Goal: Use online tool/utility: Use online tool/utility

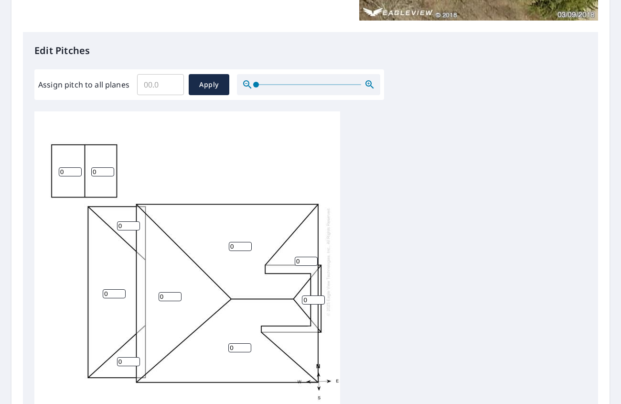
scroll to position [225, 0]
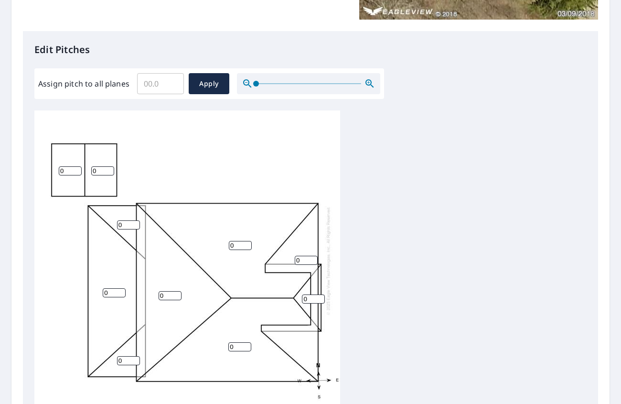
click at [235, 242] on input "0" at bounding box center [240, 245] width 23 height 9
click at [154, 85] on input "Assign pitch to all planes" at bounding box center [160, 83] width 47 height 27
type input "7"
click at [212, 79] on span "Apply" at bounding box center [208, 84] width 25 height 12
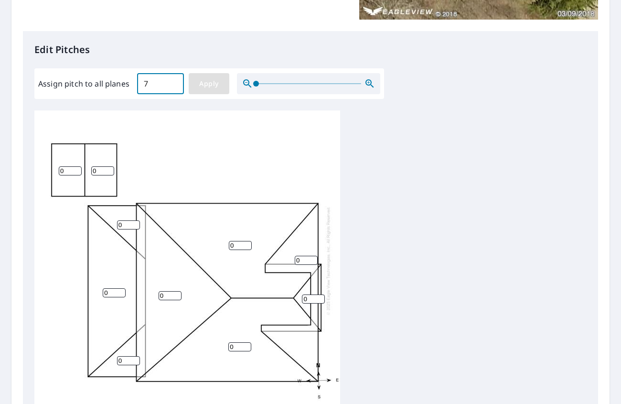
type input "7"
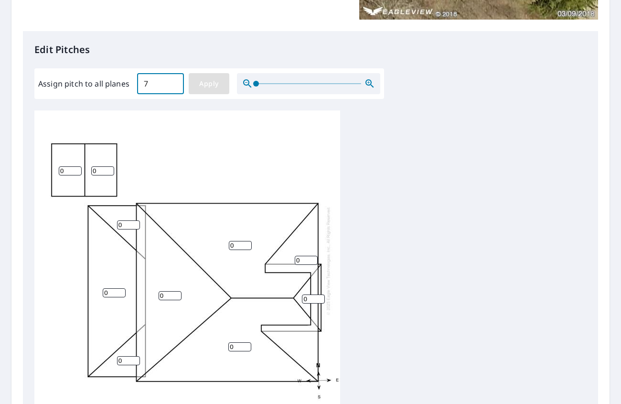
type input "7"
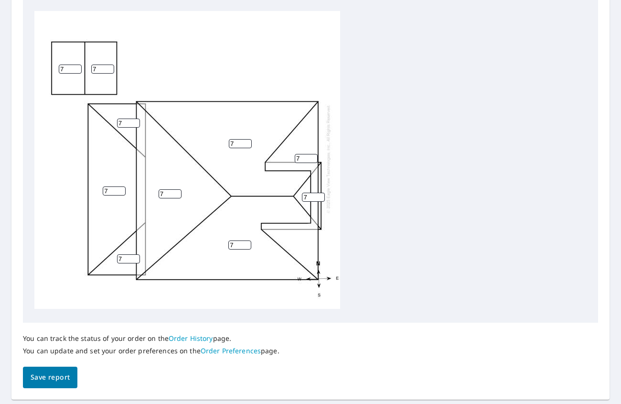
scroll to position [352, 0]
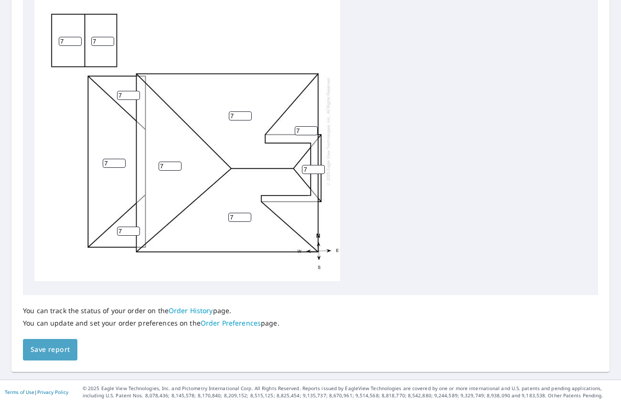
click at [54, 352] on span "Save report" at bounding box center [50, 349] width 39 height 12
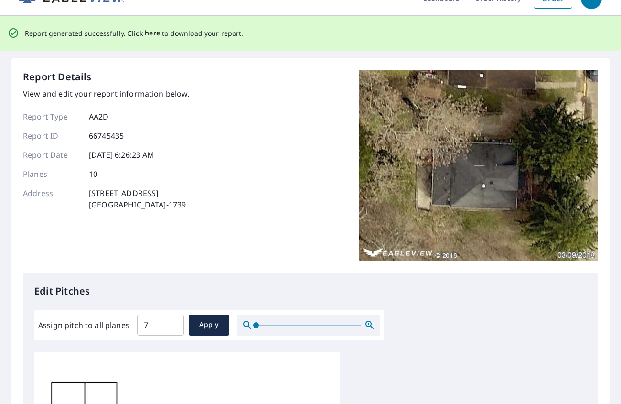
scroll to position [0, 0]
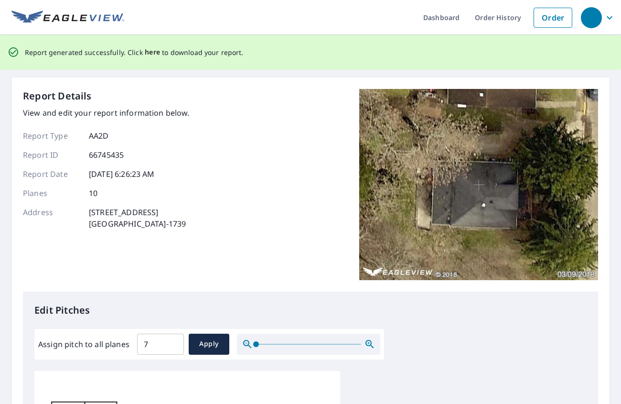
click at [148, 52] on span "here" at bounding box center [153, 52] width 16 height 12
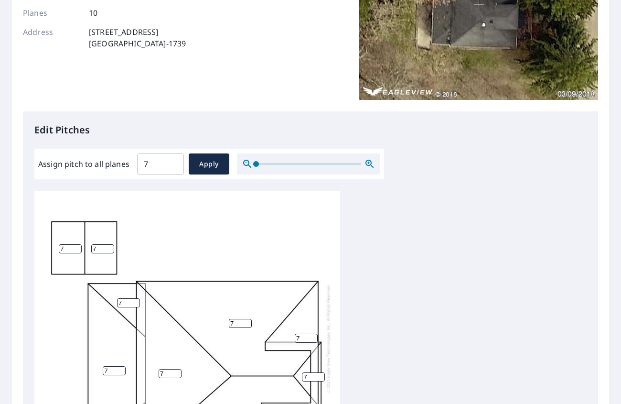
scroll to position [352, 0]
